Goal: Information Seeking & Learning: Learn about a topic

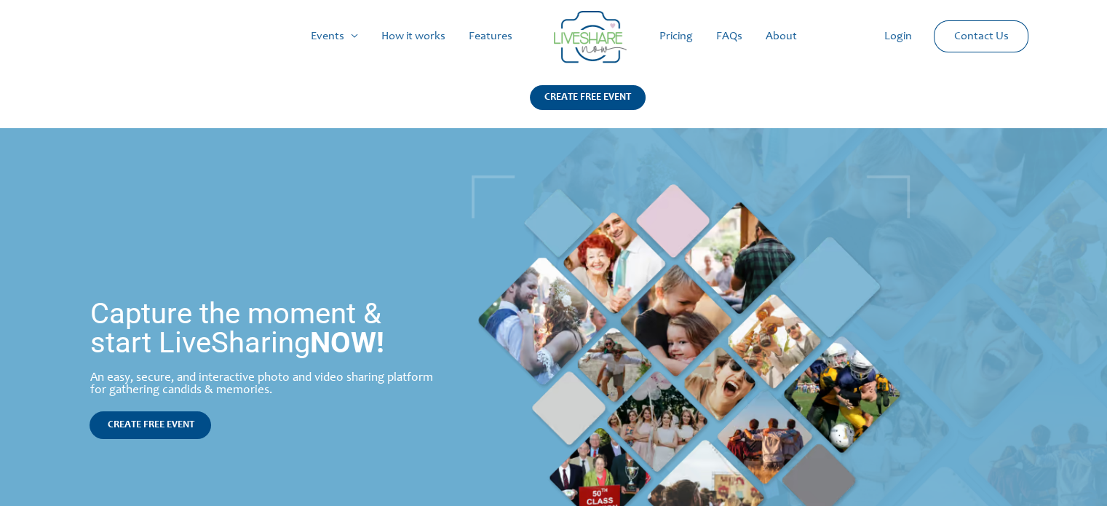
click at [674, 37] on link "Pricing" at bounding box center [676, 36] width 57 height 47
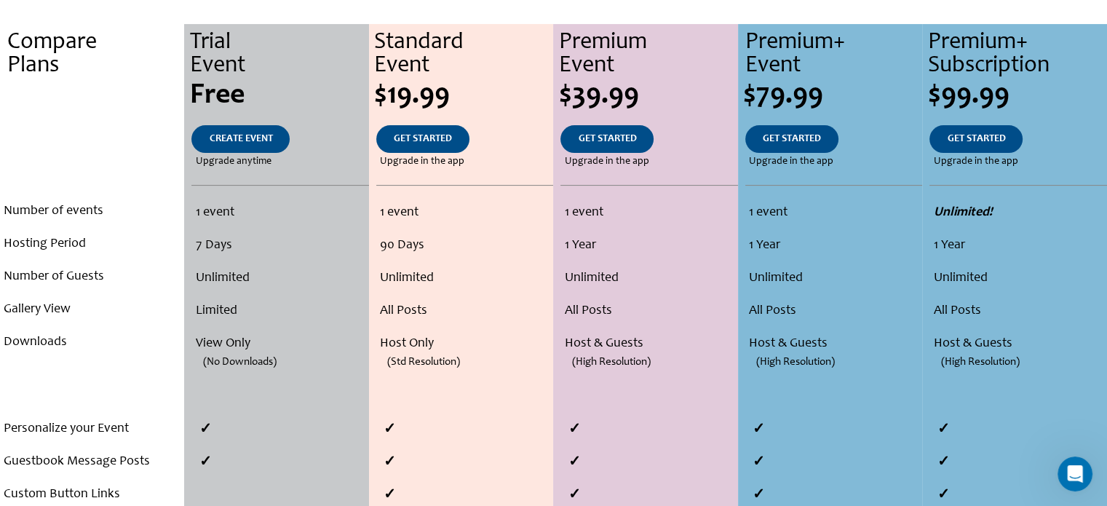
scroll to position [327, 0]
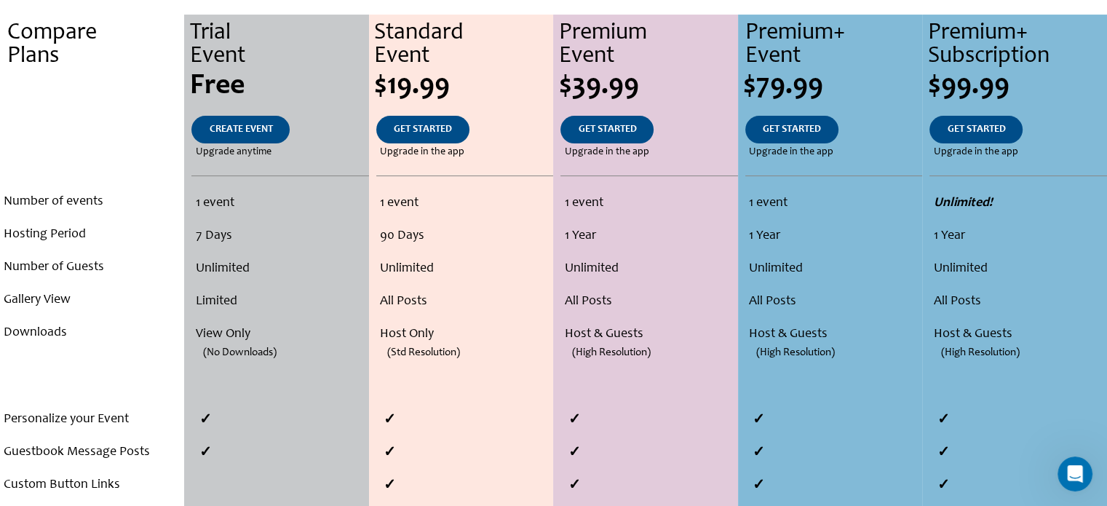
click at [77, 202] on li "Number of events" at bounding box center [92, 202] width 177 height 33
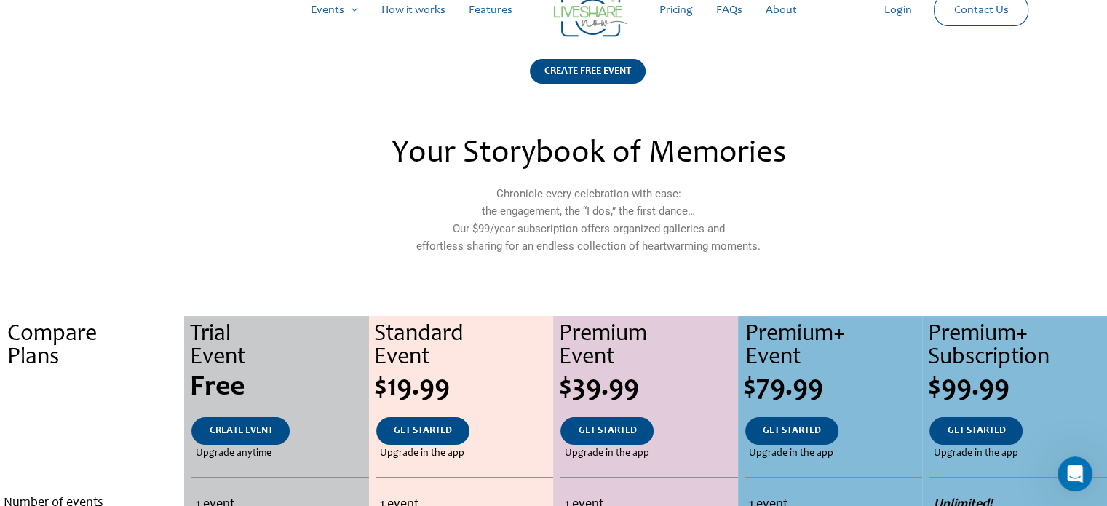
scroll to position [0, 0]
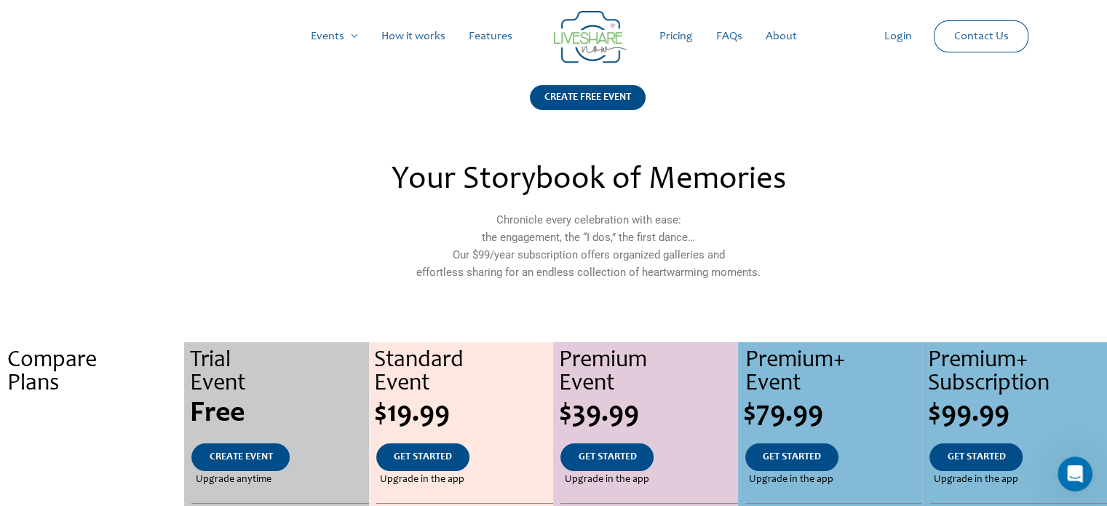
click at [434, 41] on link "How it works" at bounding box center [413, 36] width 87 height 47
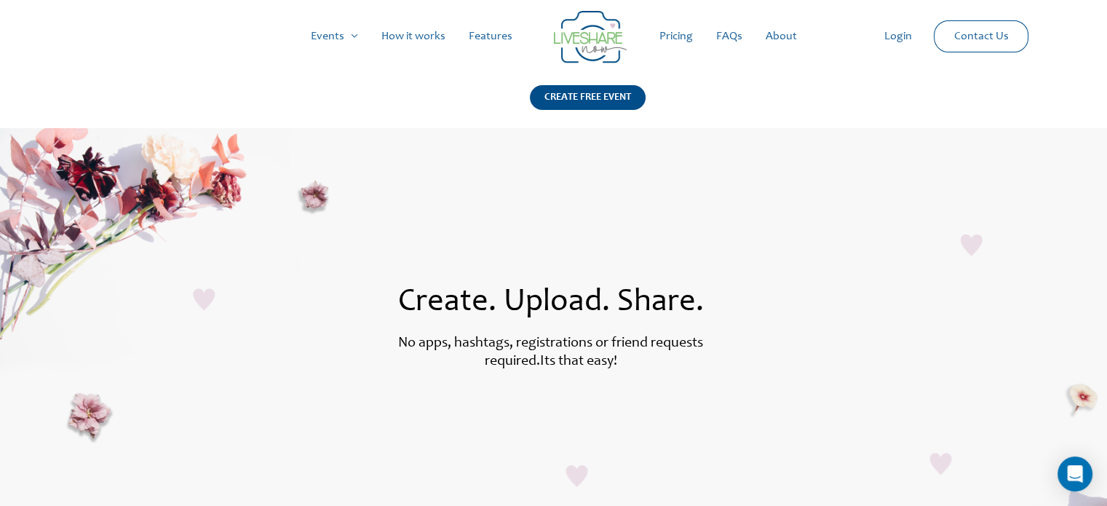
click at [483, 35] on link "Features" at bounding box center [490, 36] width 67 height 47
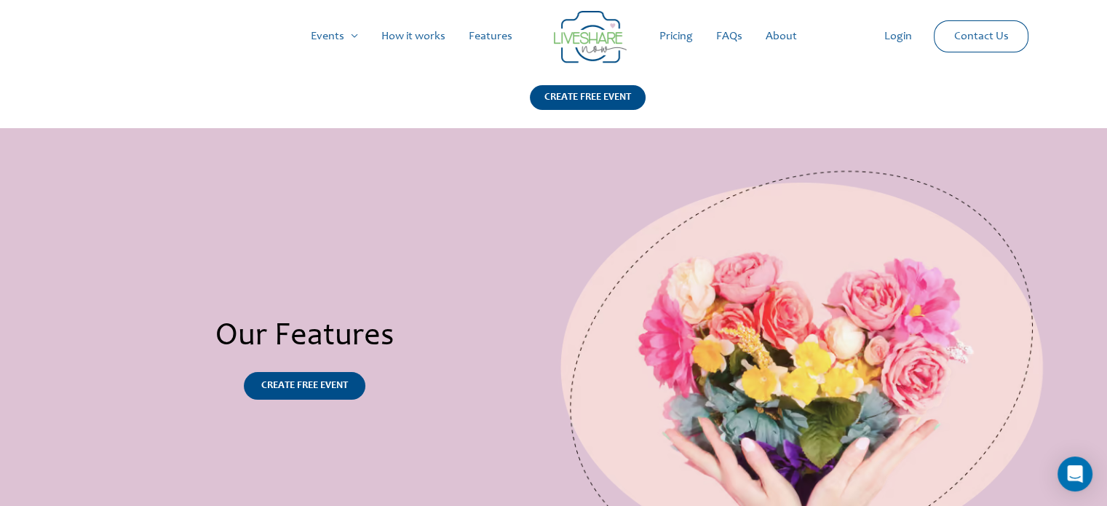
click at [409, 35] on link "How it works" at bounding box center [413, 36] width 87 height 47
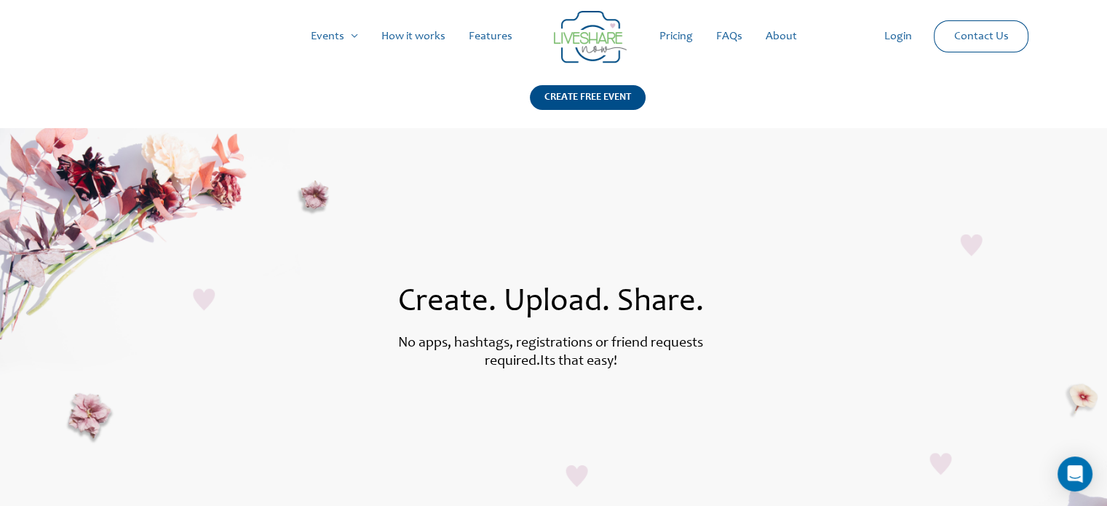
click at [486, 41] on link "Features" at bounding box center [490, 36] width 67 height 47
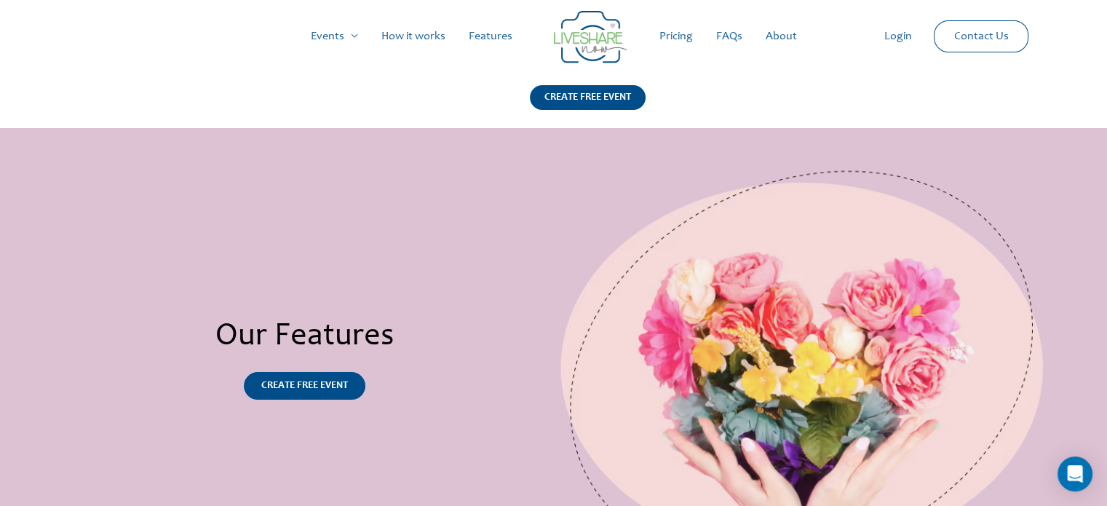
click at [424, 36] on link "How it works" at bounding box center [413, 36] width 87 height 47
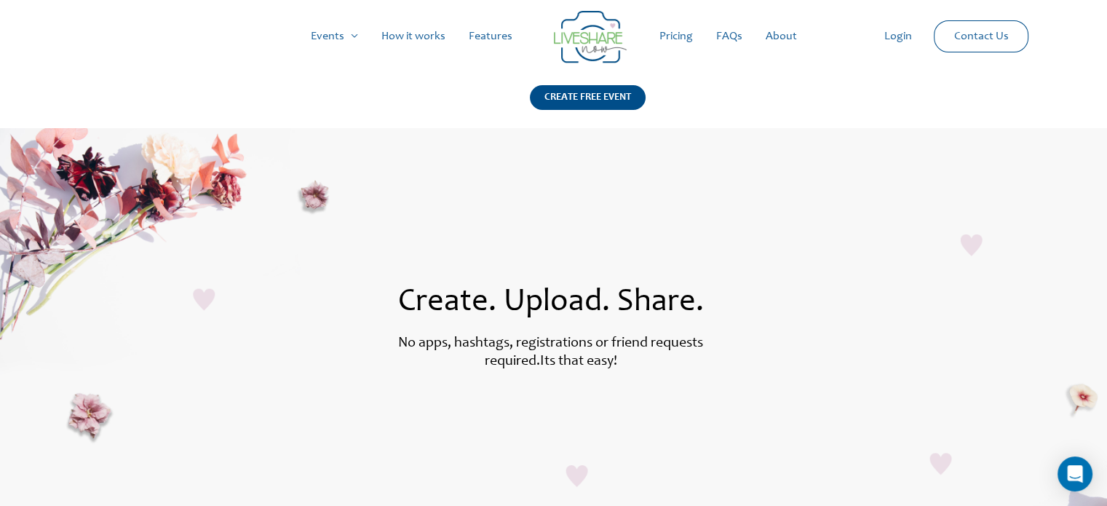
click at [675, 40] on link "Pricing" at bounding box center [676, 36] width 57 height 47
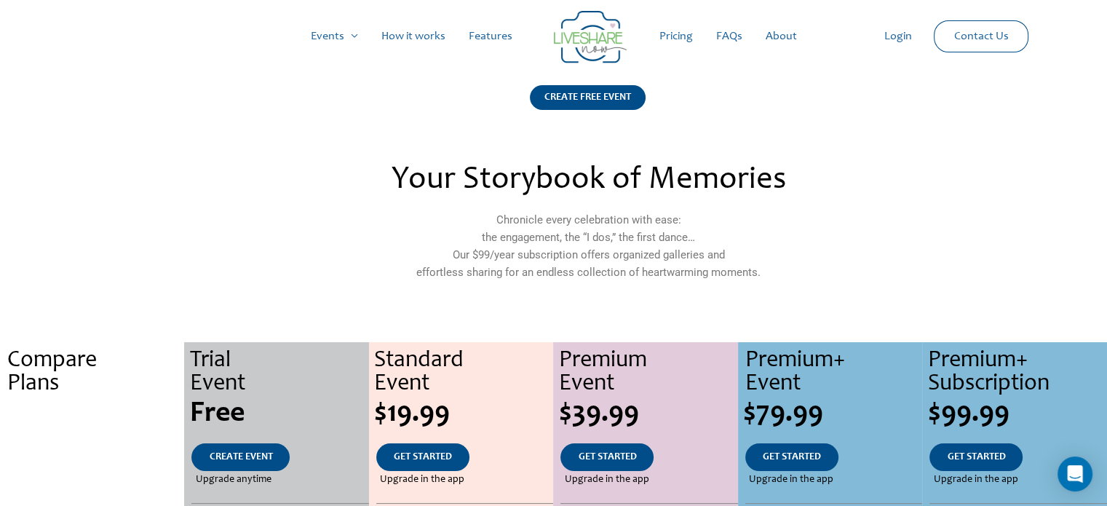
click at [775, 37] on link "About" at bounding box center [781, 36] width 55 height 47
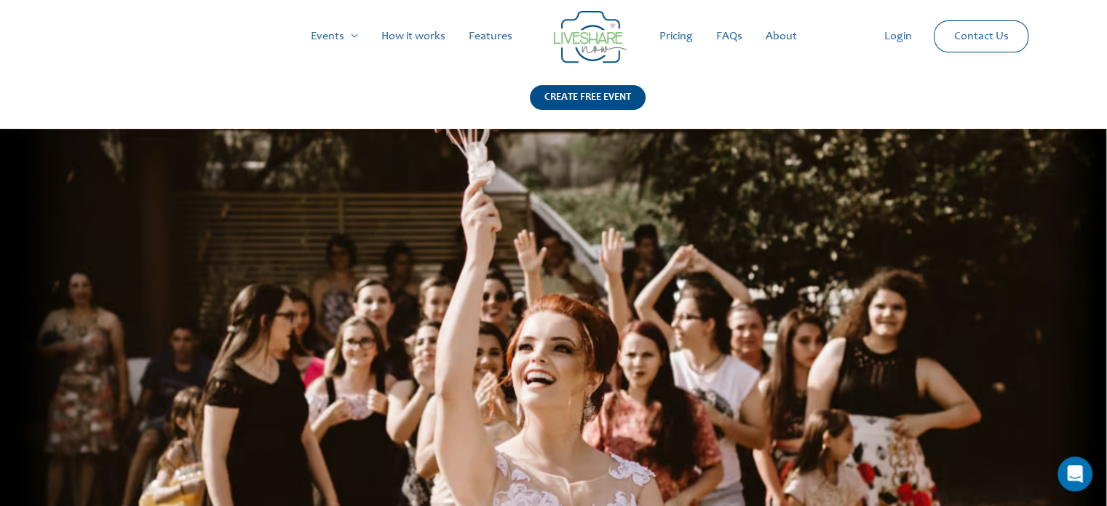
click at [732, 33] on link "FAQs" at bounding box center [728, 36] width 49 height 47
click at [431, 34] on link "How it works" at bounding box center [413, 36] width 87 height 47
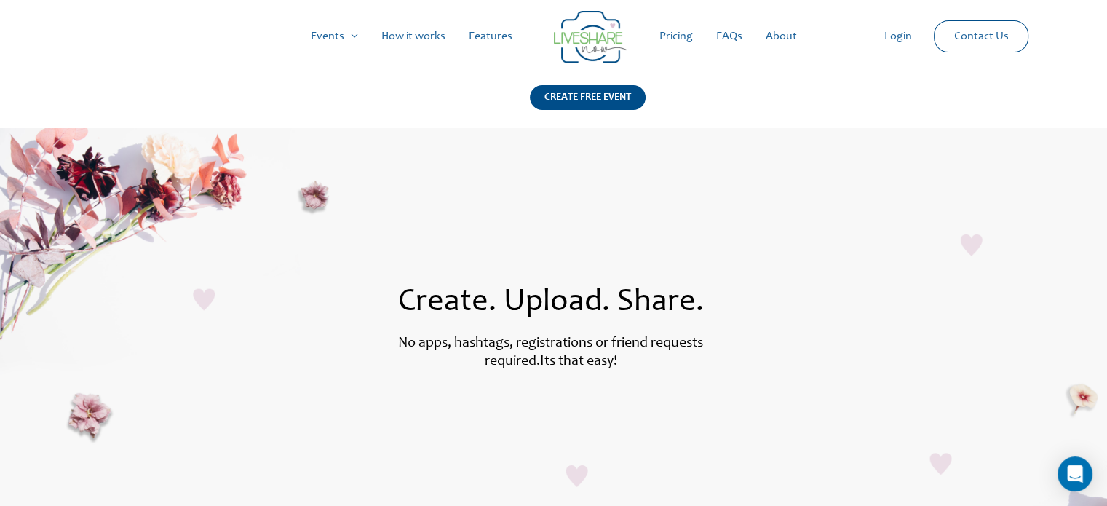
click at [680, 36] on link "Pricing" at bounding box center [676, 36] width 57 height 47
